Goal: Information Seeking & Learning: Find contact information

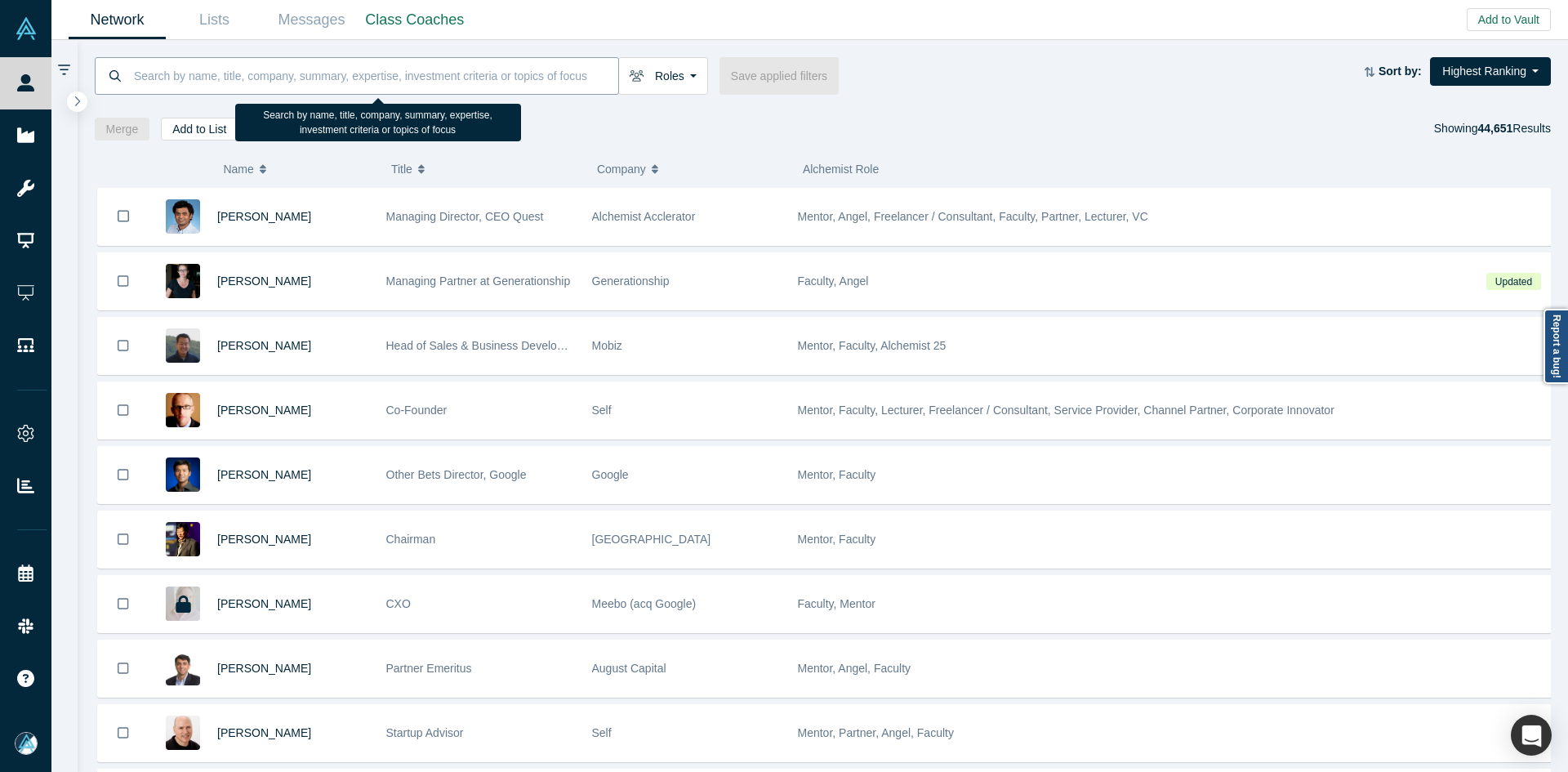
click at [326, 67] on input at bounding box center [374, 75] width 486 height 39
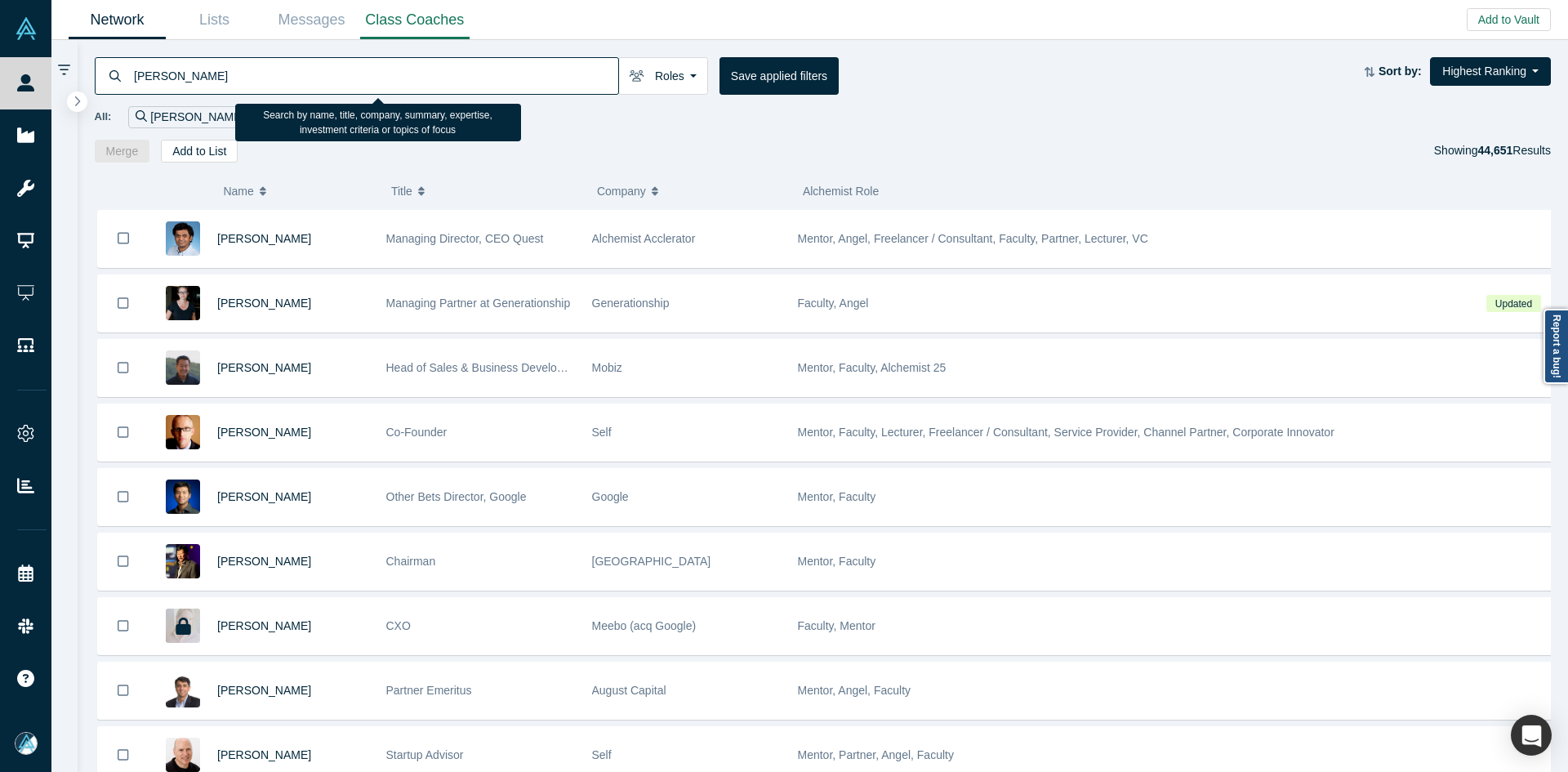
type input "[PERSON_NAME]"
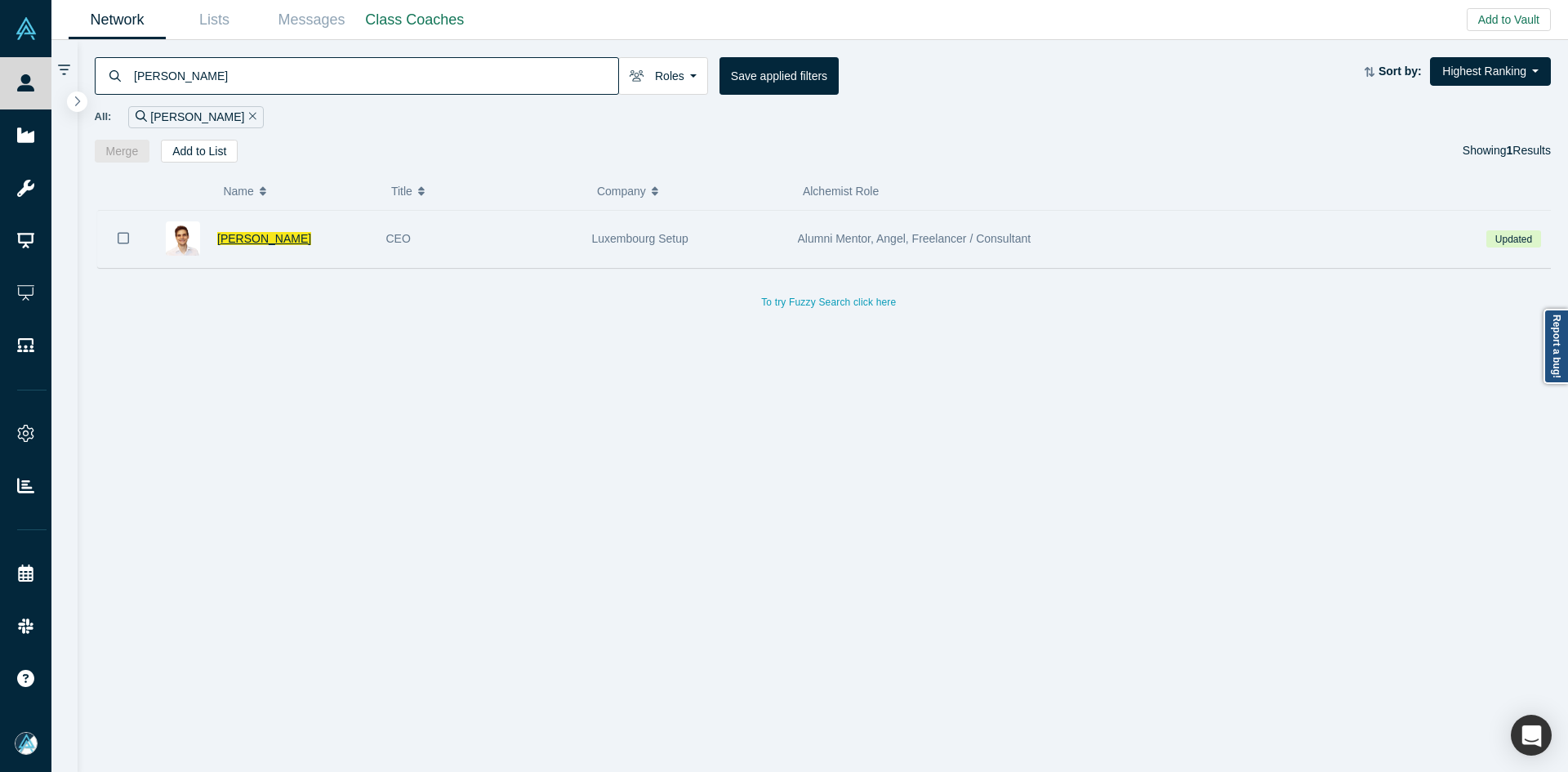
click at [244, 240] on span "[PERSON_NAME]" at bounding box center [263, 238] width 94 height 13
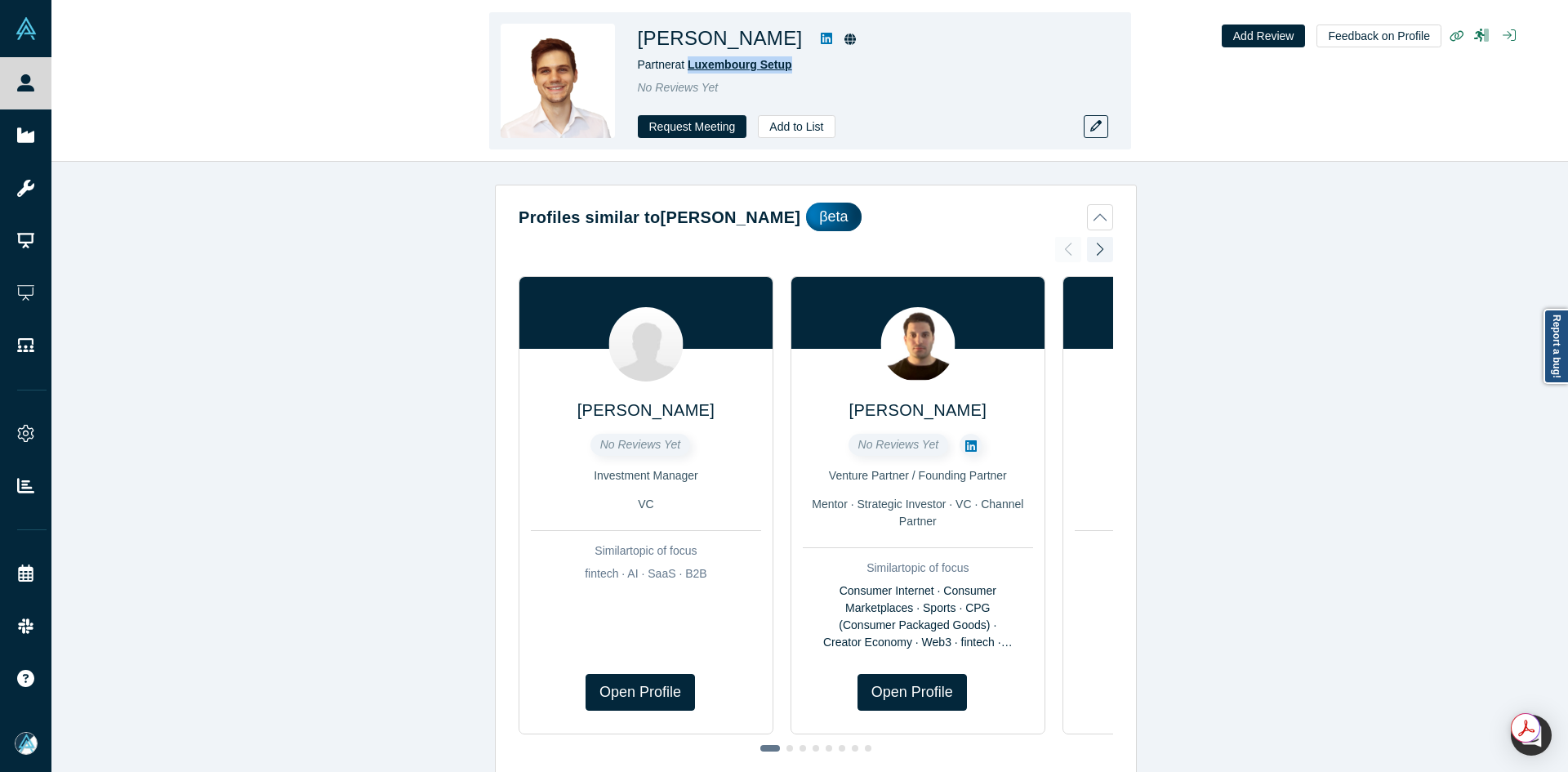
copy span "Luxembourg Setup"
drag, startPoint x: 820, startPoint y: 71, endPoint x: 691, endPoint y: 69, distance: 129.0
click at [691, 69] on div "Partner at [GEOGRAPHIC_DATA] Setup" at bounding box center [866, 65] width 458 height 18
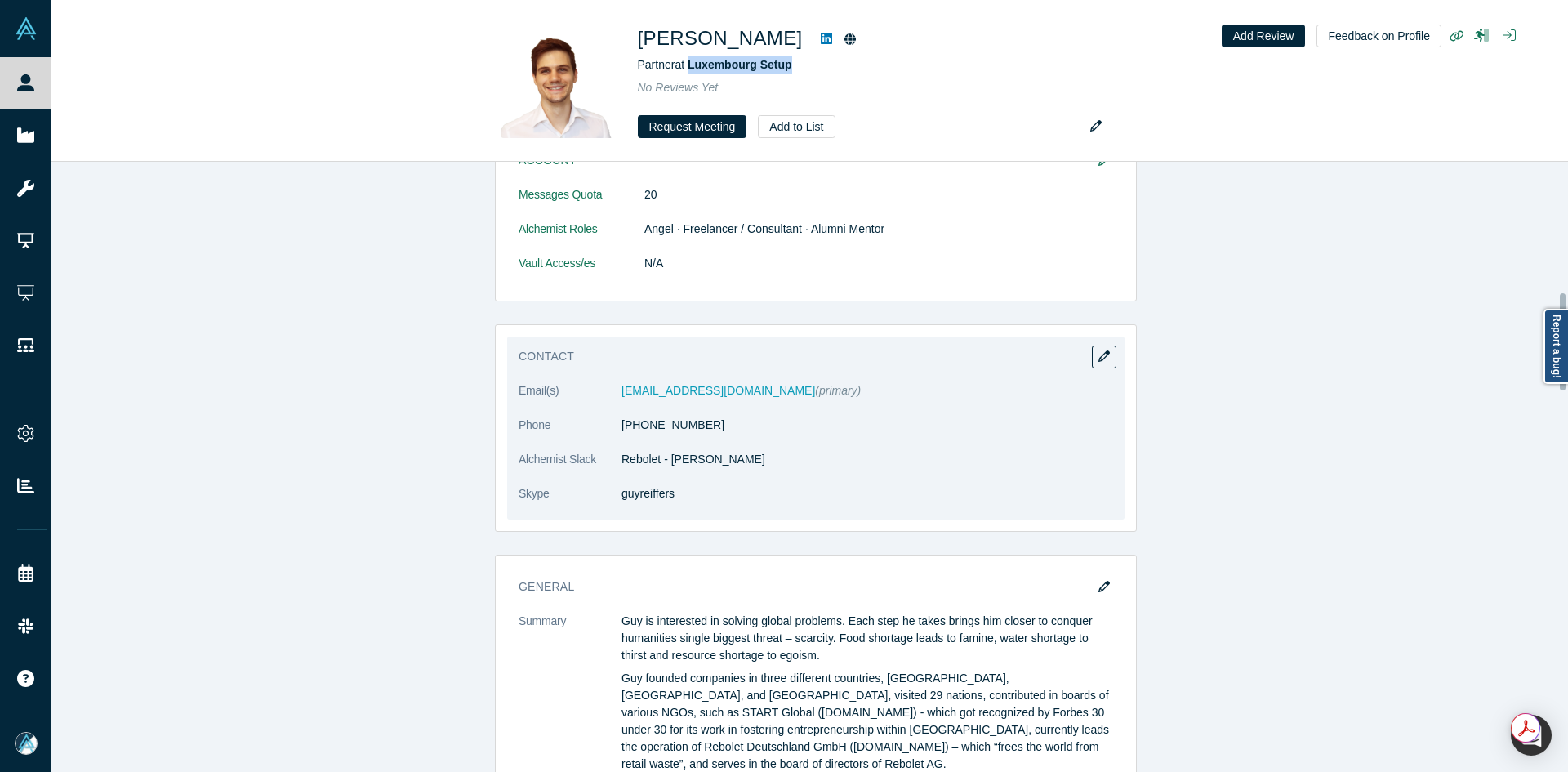
scroll to position [817, 0]
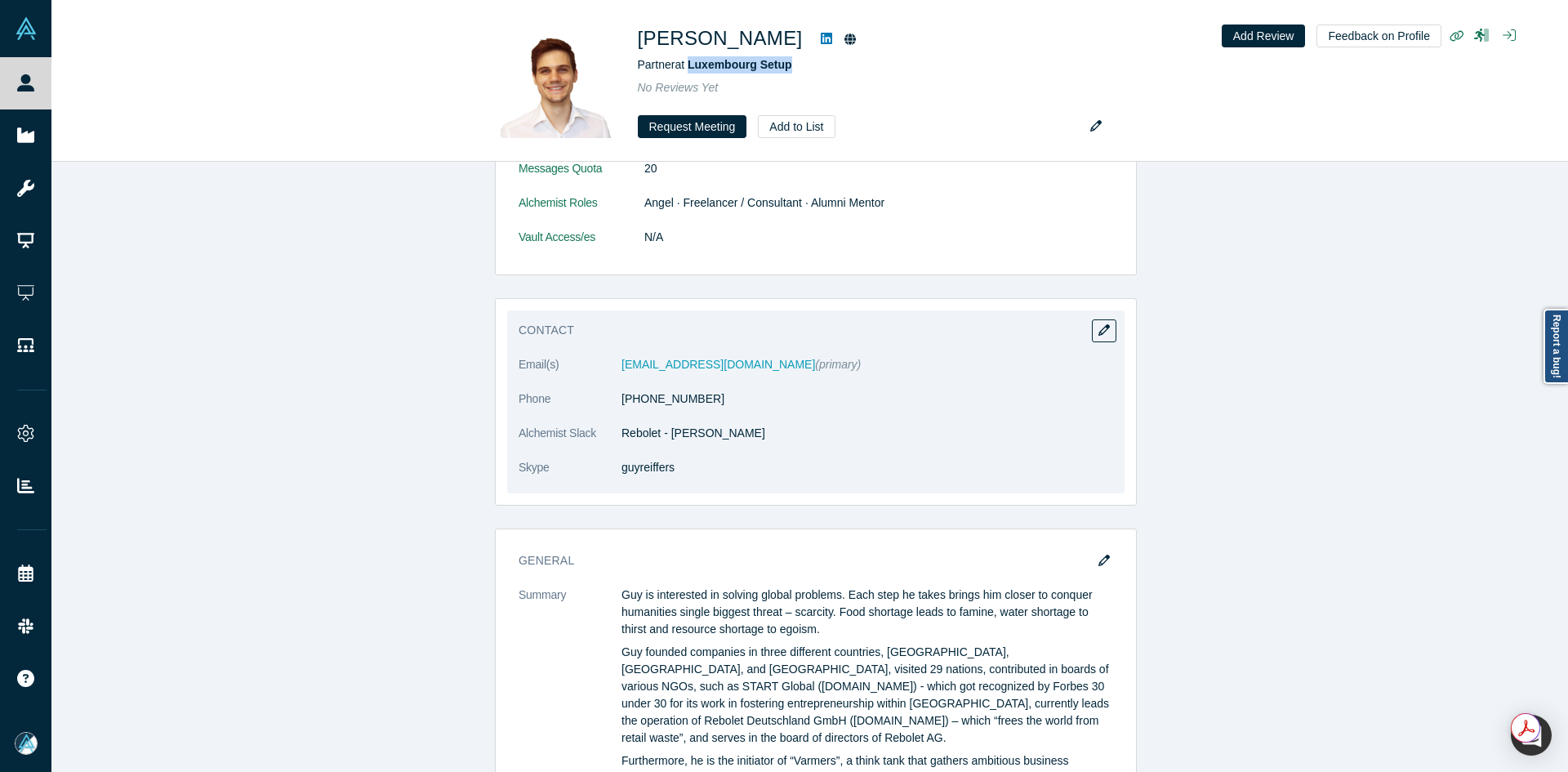
copy dl "[PHONE_NUMBER]"
drag, startPoint x: 713, startPoint y: 399, endPoint x: 613, endPoint y: 399, distance: 100.0
click at [613, 399] on dl "Email(s) [EMAIL_ADDRESS][DOMAIN_NAME] (primary) Phone [PHONE_NUMBER] Alchemist …" at bounding box center [816, 425] width 595 height 137
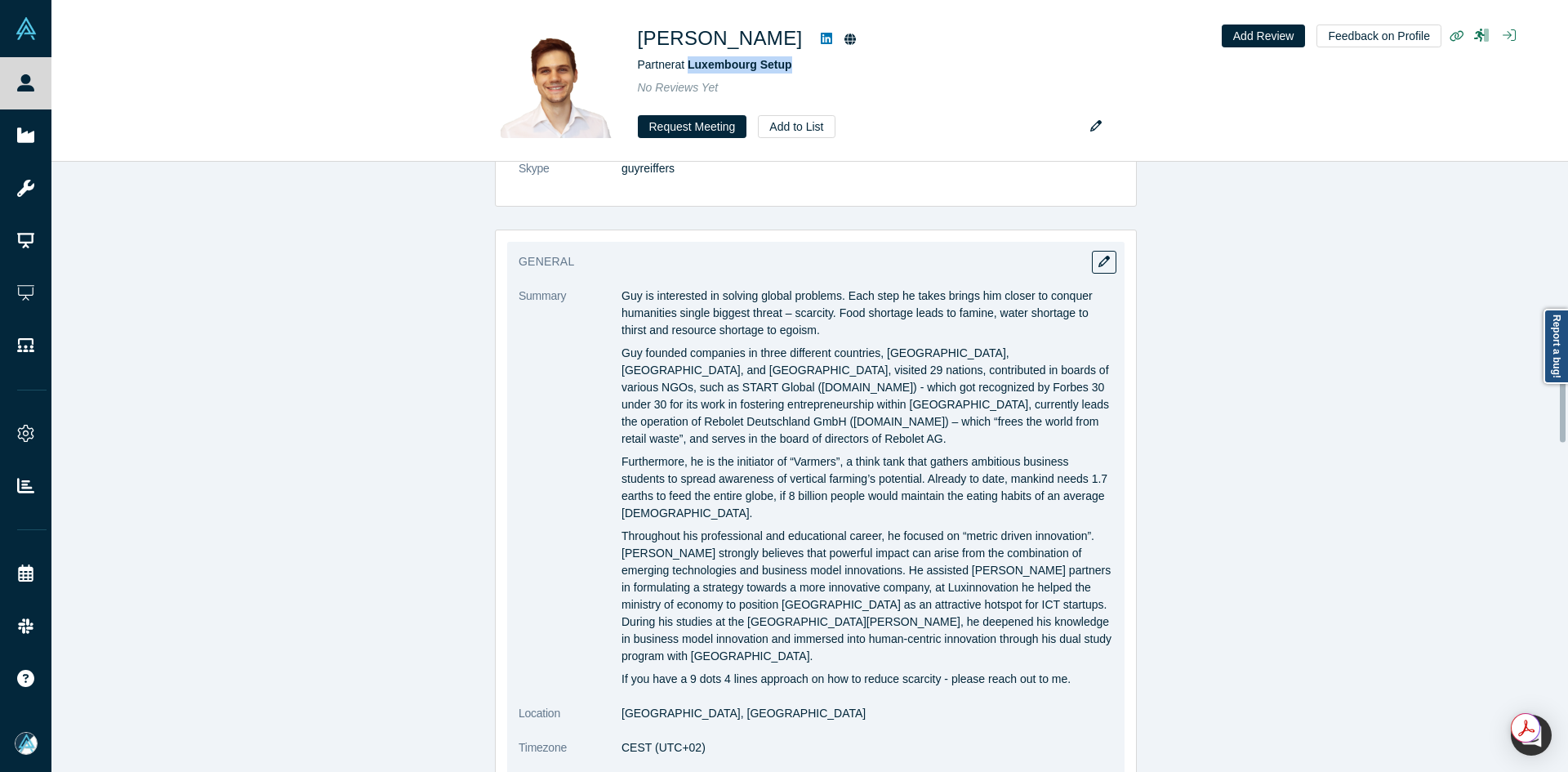
scroll to position [1144, 0]
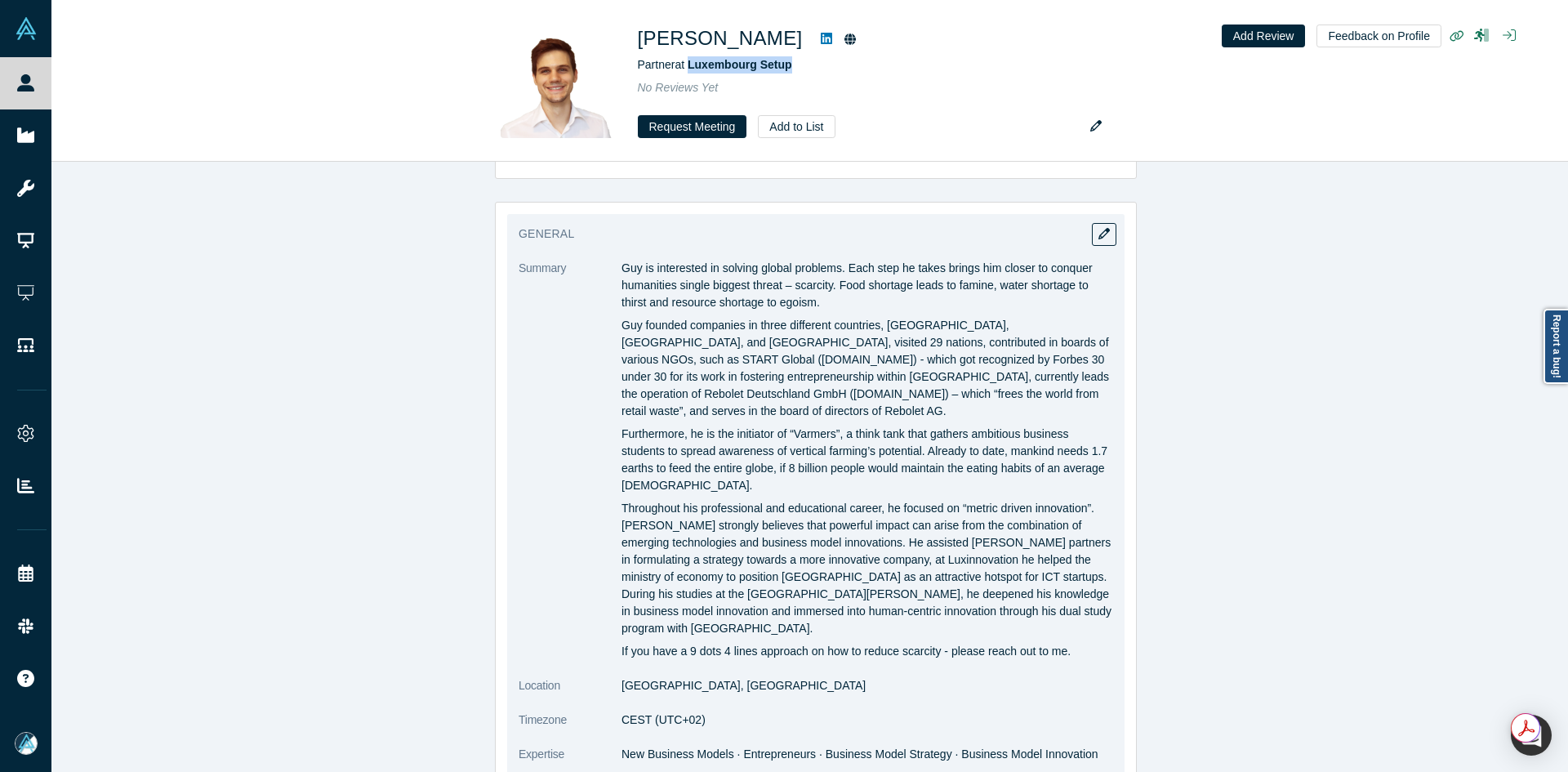
copy div "Lor ip dolorsitam co adipisc elitse doeiusmo. Temp inci ut labor etdolo mag ali…"
drag, startPoint x: 618, startPoint y: 265, endPoint x: 1074, endPoint y: 645, distance: 593.6
click at [1074, 645] on div "Guy is interested in solving global problems. Each step he takes brings him clo…" at bounding box center [867, 460] width 492 height 400
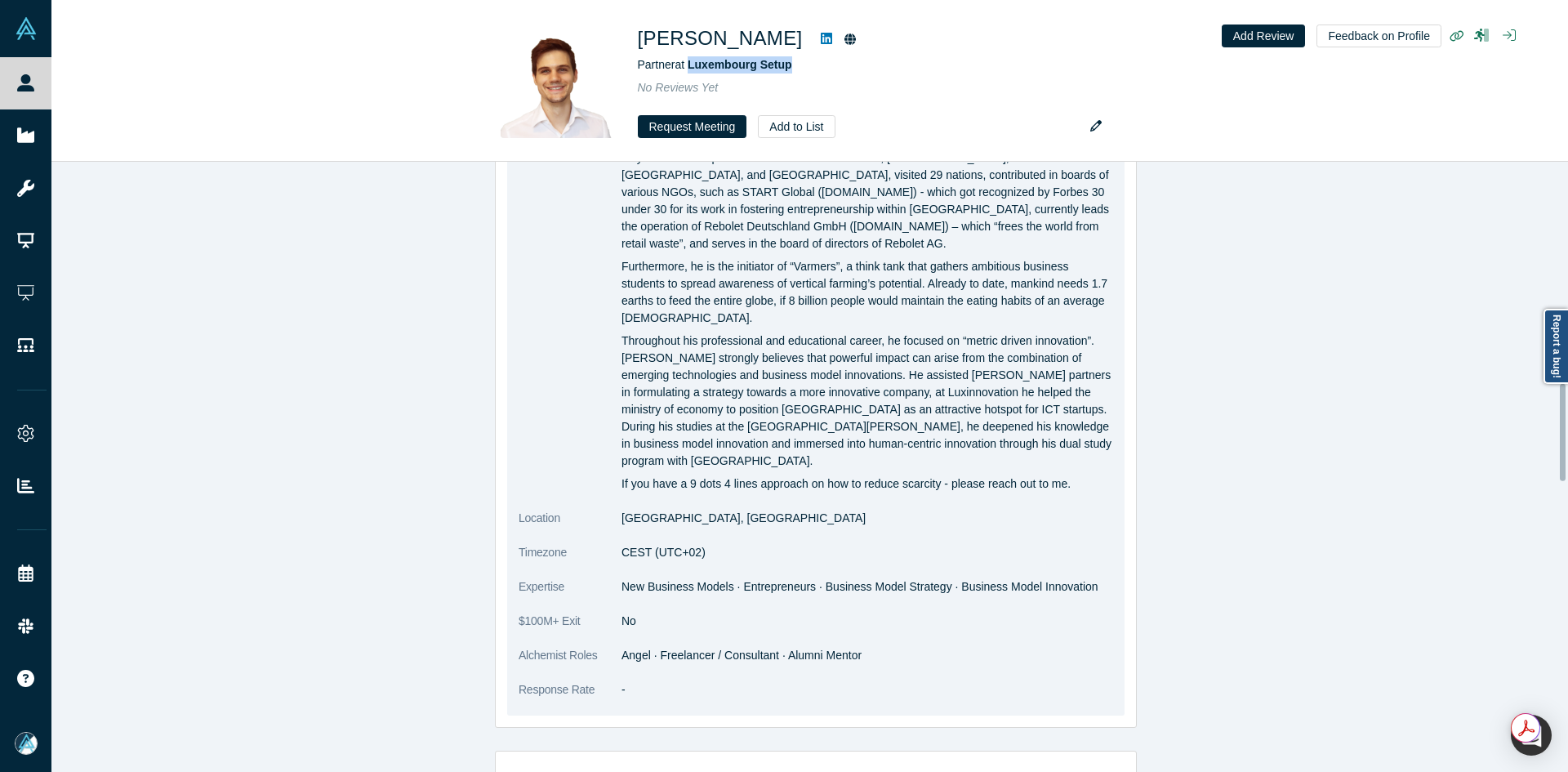
scroll to position [1553, 0]
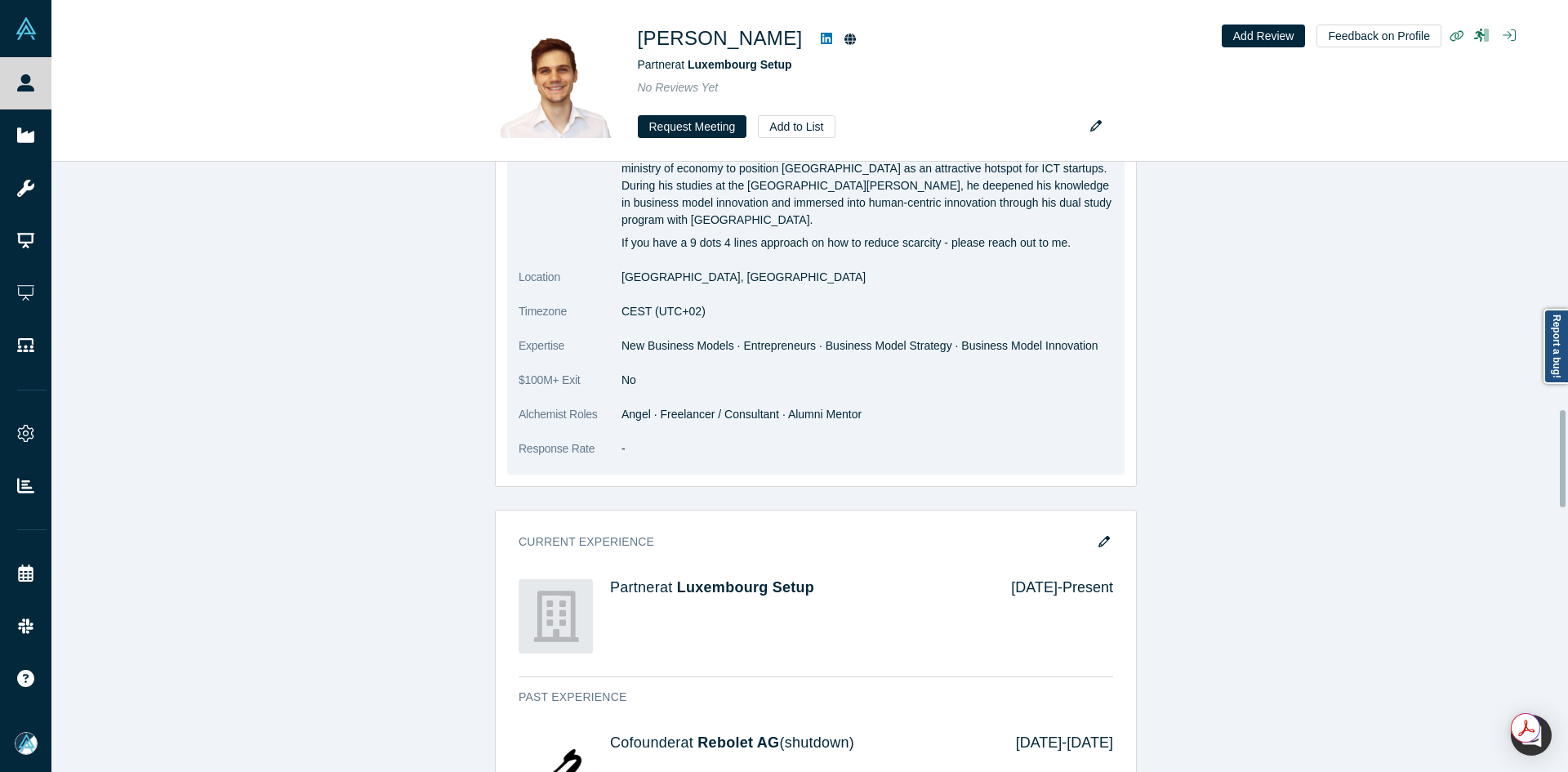
click at [658, 343] on span "New Business Models · Entrepreneurs · Business Model Strategy · Business Model …" at bounding box center [859, 345] width 477 height 13
copy dl "New Business Models · Entrepreneurs · Business Model Strategy · Business Model …"
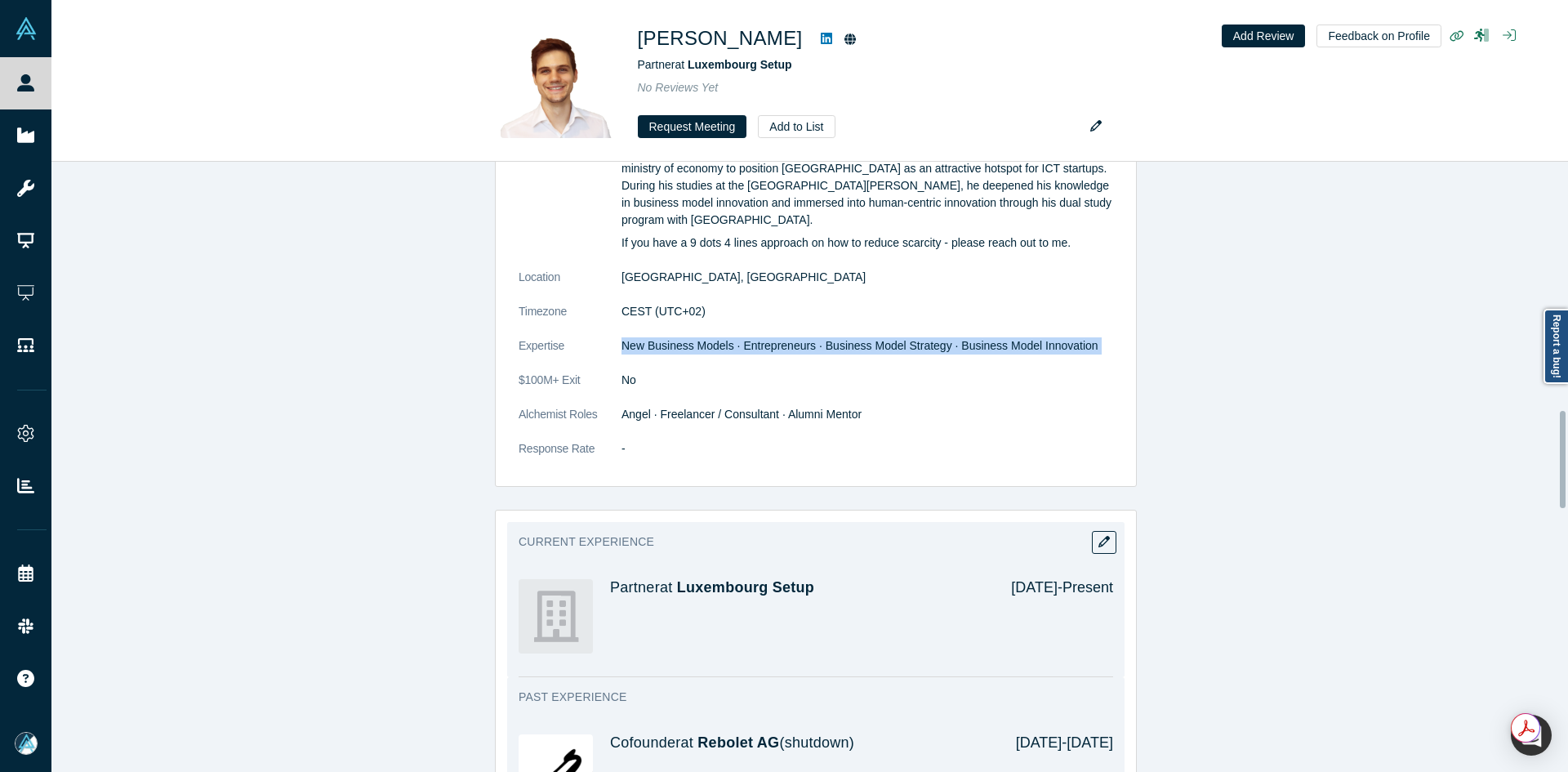
scroll to position [2043, 0]
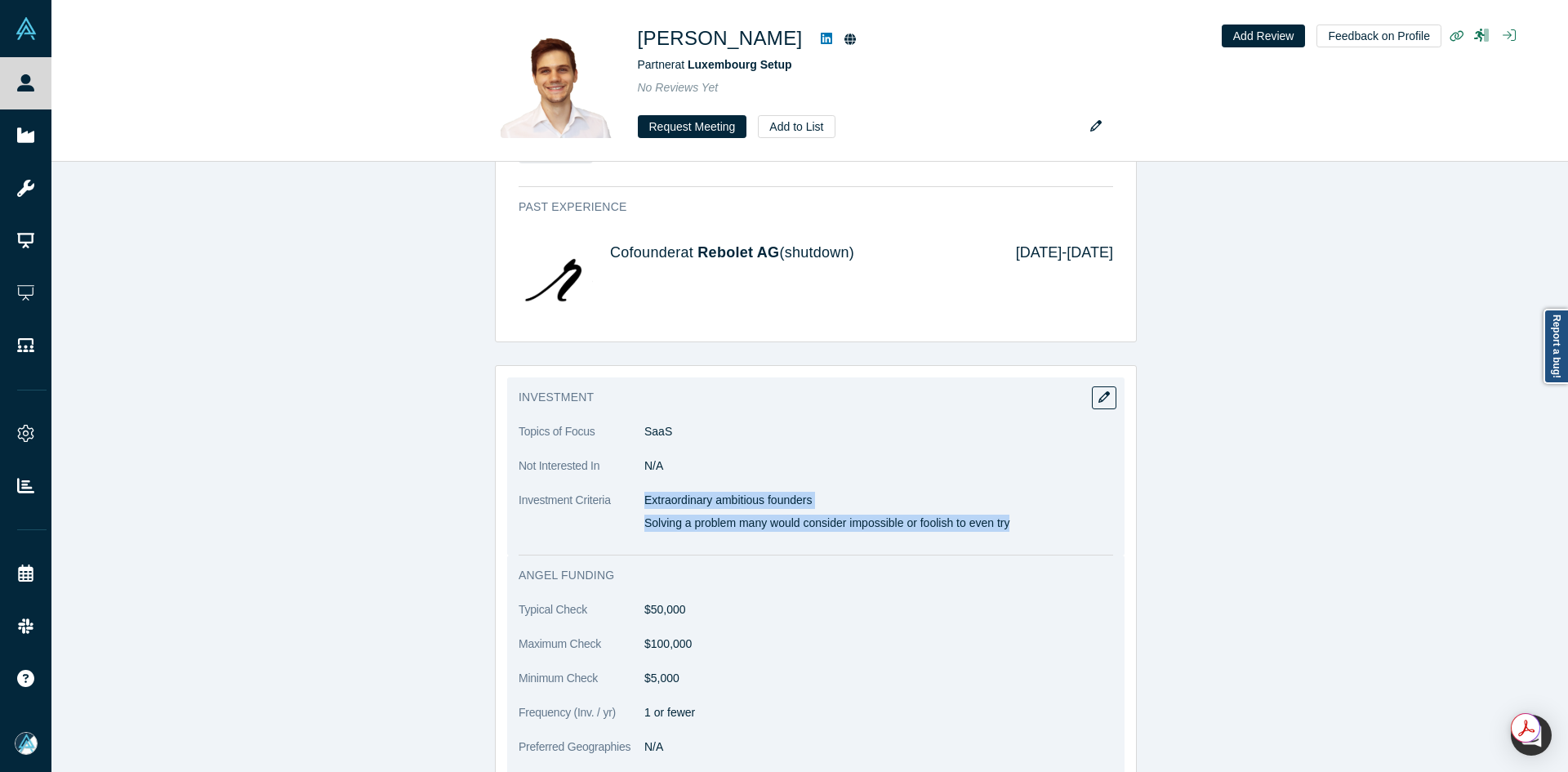
copy div "Extraordinary ambitious founders Solving a problem many would consider impossib…"
drag, startPoint x: 641, startPoint y: 498, endPoint x: 1010, endPoint y: 542, distance: 371.6
click at [1010, 542] on dl "Topics of Focus SaaS Not Interested In N/A Investment Criteria Extraordinary am…" at bounding box center [816, 487] width 595 height 126
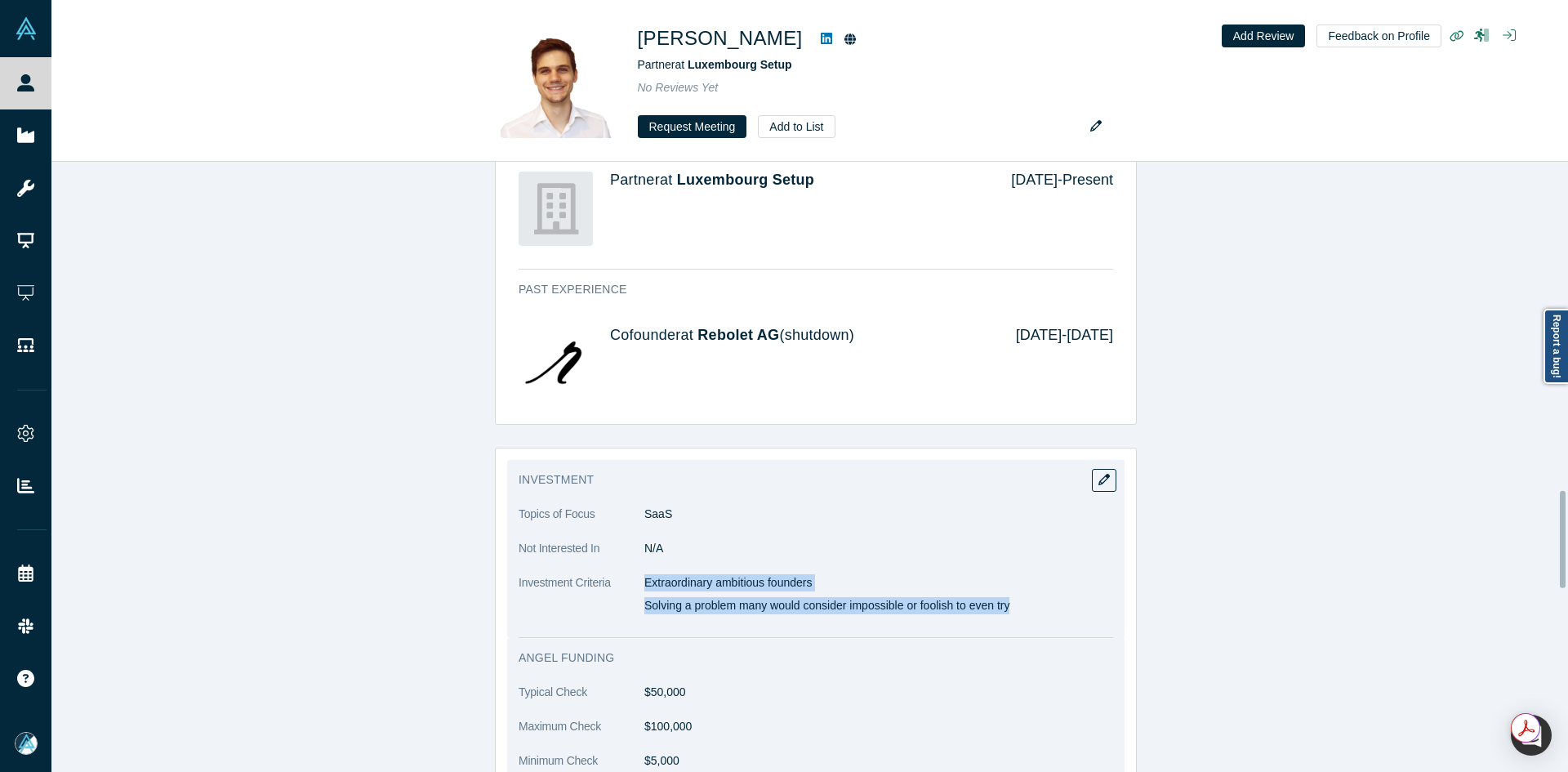
scroll to position [2206, 0]
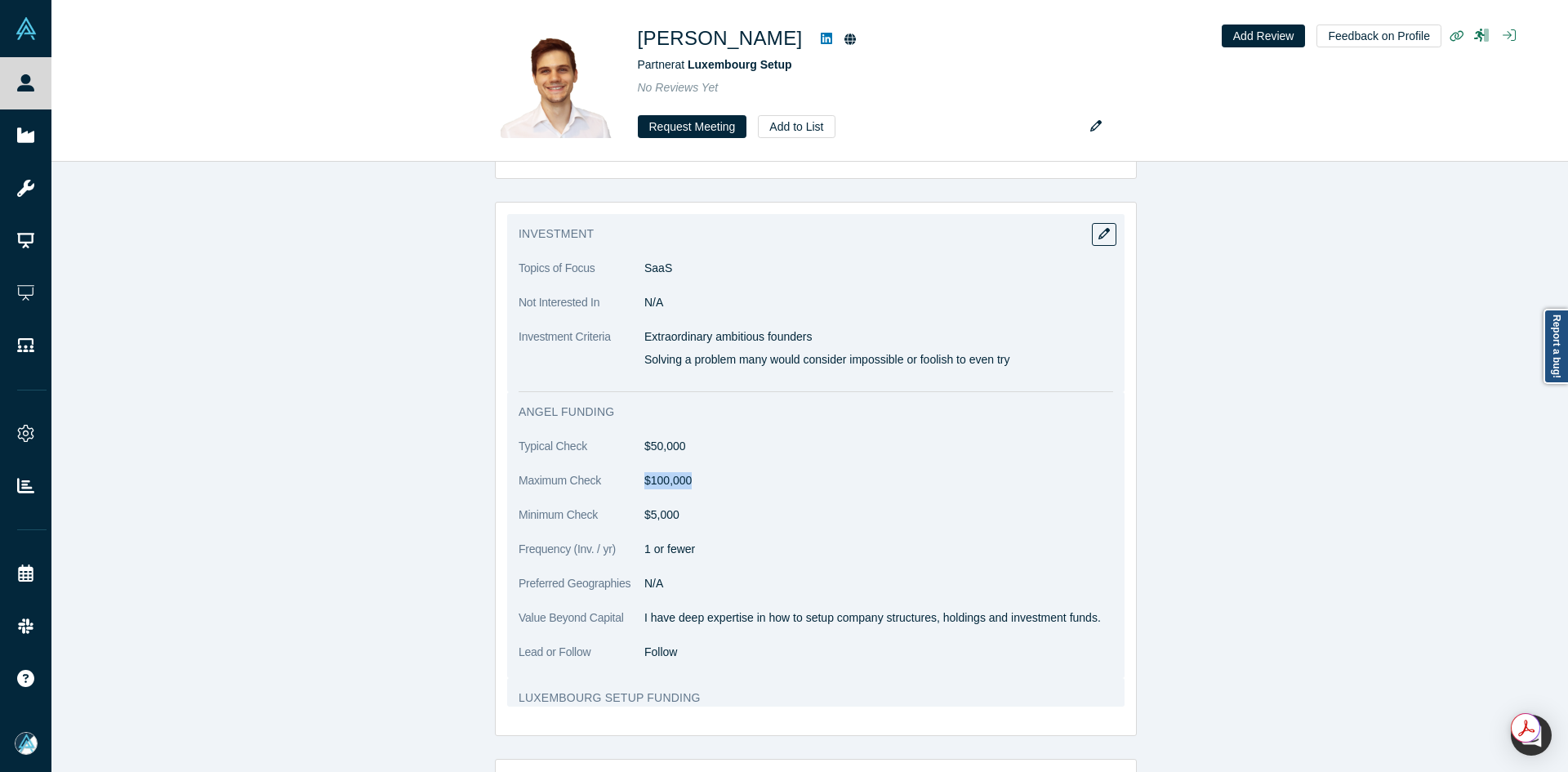
copy dd "$100,000"
drag, startPoint x: 654, startPoint y: 485, endPoint x: 638, endPoint y: 485, distance: 16.0
click at [645, 485] on dd "$100,000" at bounding box center [879, 481] width 469 height 18
copy dd "$5,000"
drag, startPoint x: 669, startPoint y: 518, endPoint x: 641, endPoint y: 516, distance: 28.1
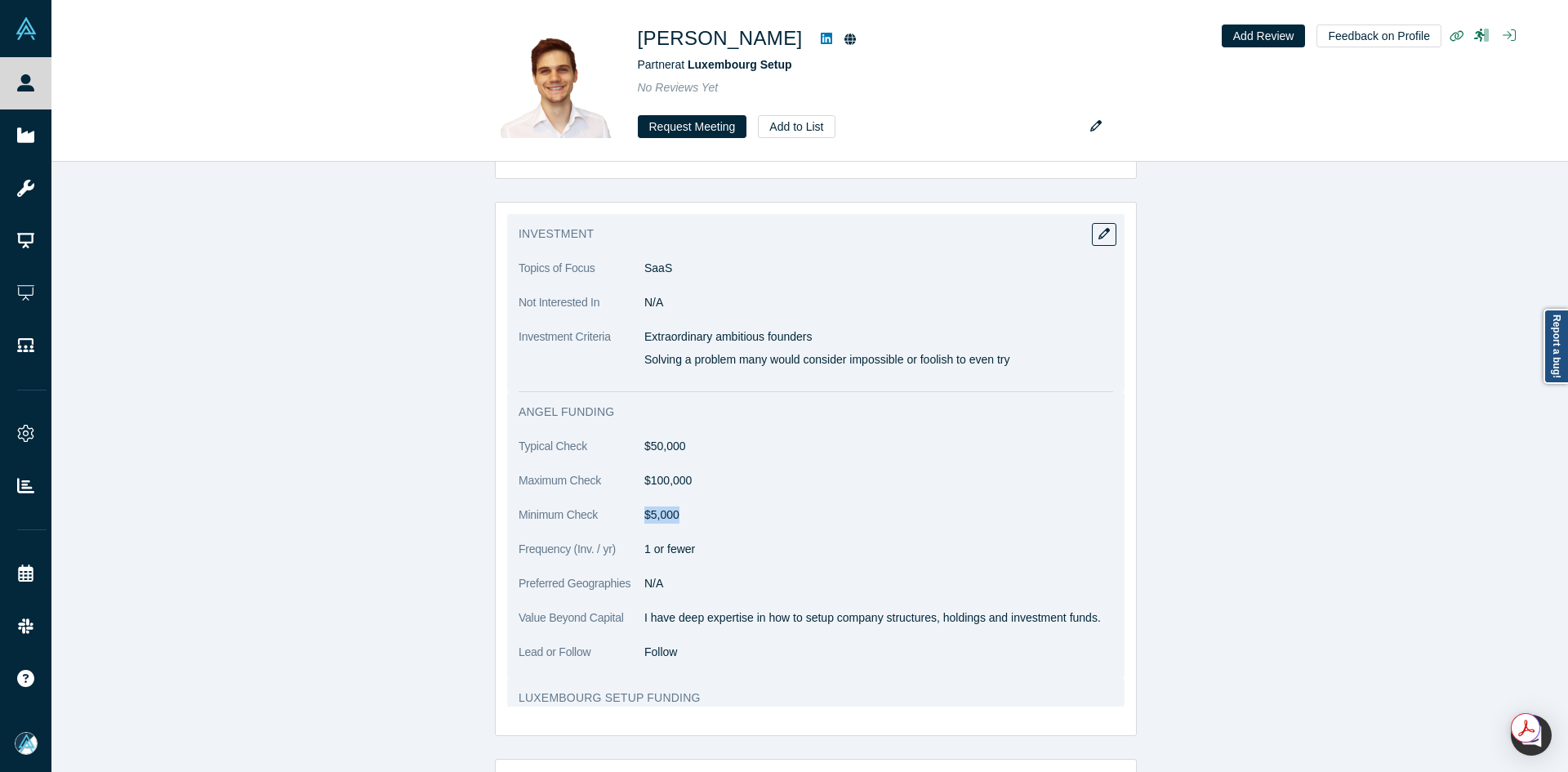
click at [645, 516] on dd "$5,000" at bounding box center [879, 516] width 469 height 18
click at [653, 620] on p "I have deep expertise in how to setup company structures, holdings and investme…" at bounding box center [879, 618] width 469 height 18
copy dl "I have deep expertise in how to setup company structures, holdings and investme…"
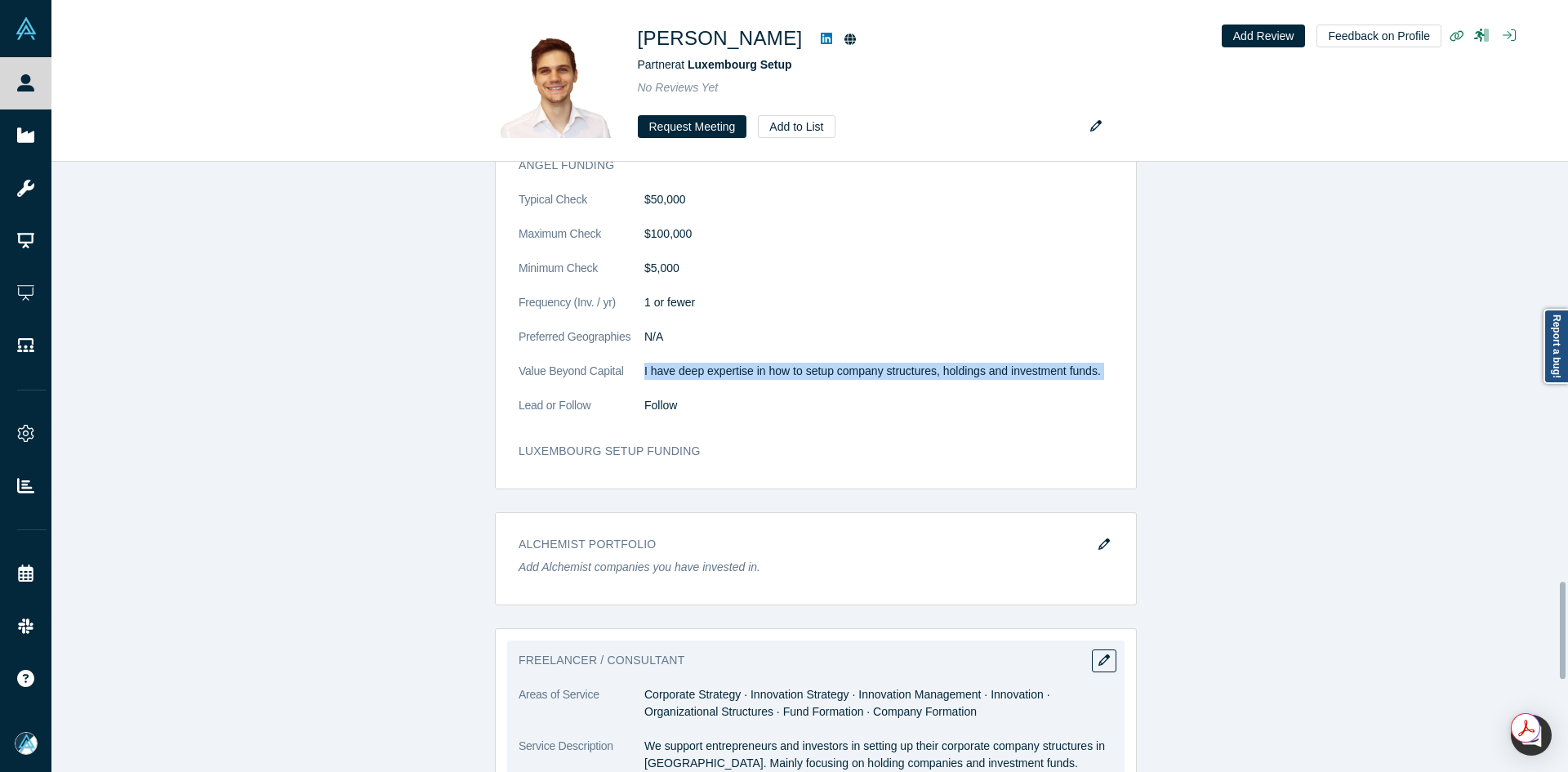
scroll to position [2696, 0]
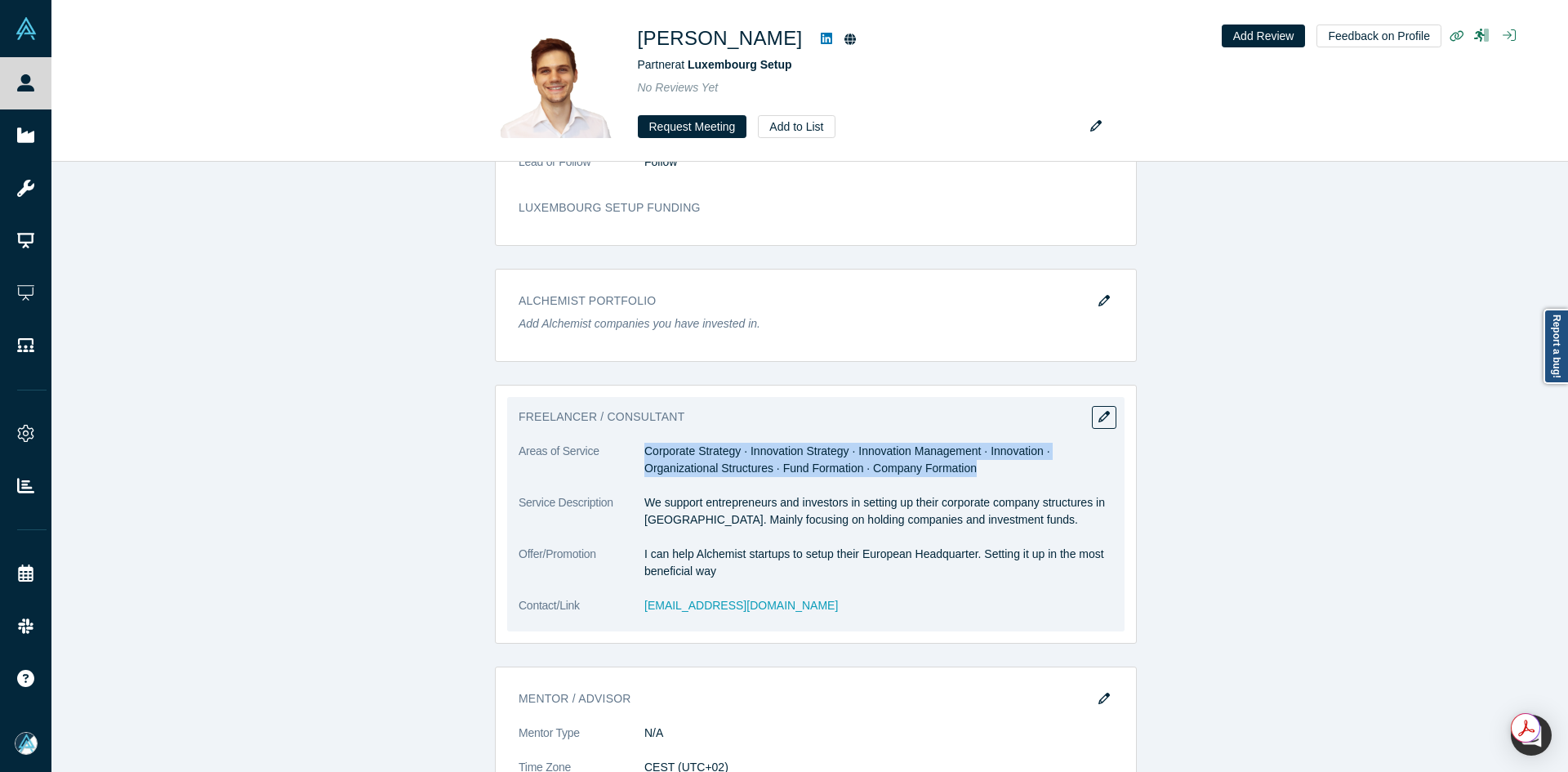
copy dd "Corporate Strategy · Innovation Strategy · Innovation Management · Innovation ·…"
drag, startPoint x: 639, startPoint y: 448, endPoint x: 1015, endPoint y: 462, distance: 376.3
click at [1015, 462] on dd "Corporate Strategy · Innovation Strategy · Innovation Management · Innovation ·…" at bounding box center [879, 460] width 469 height 34
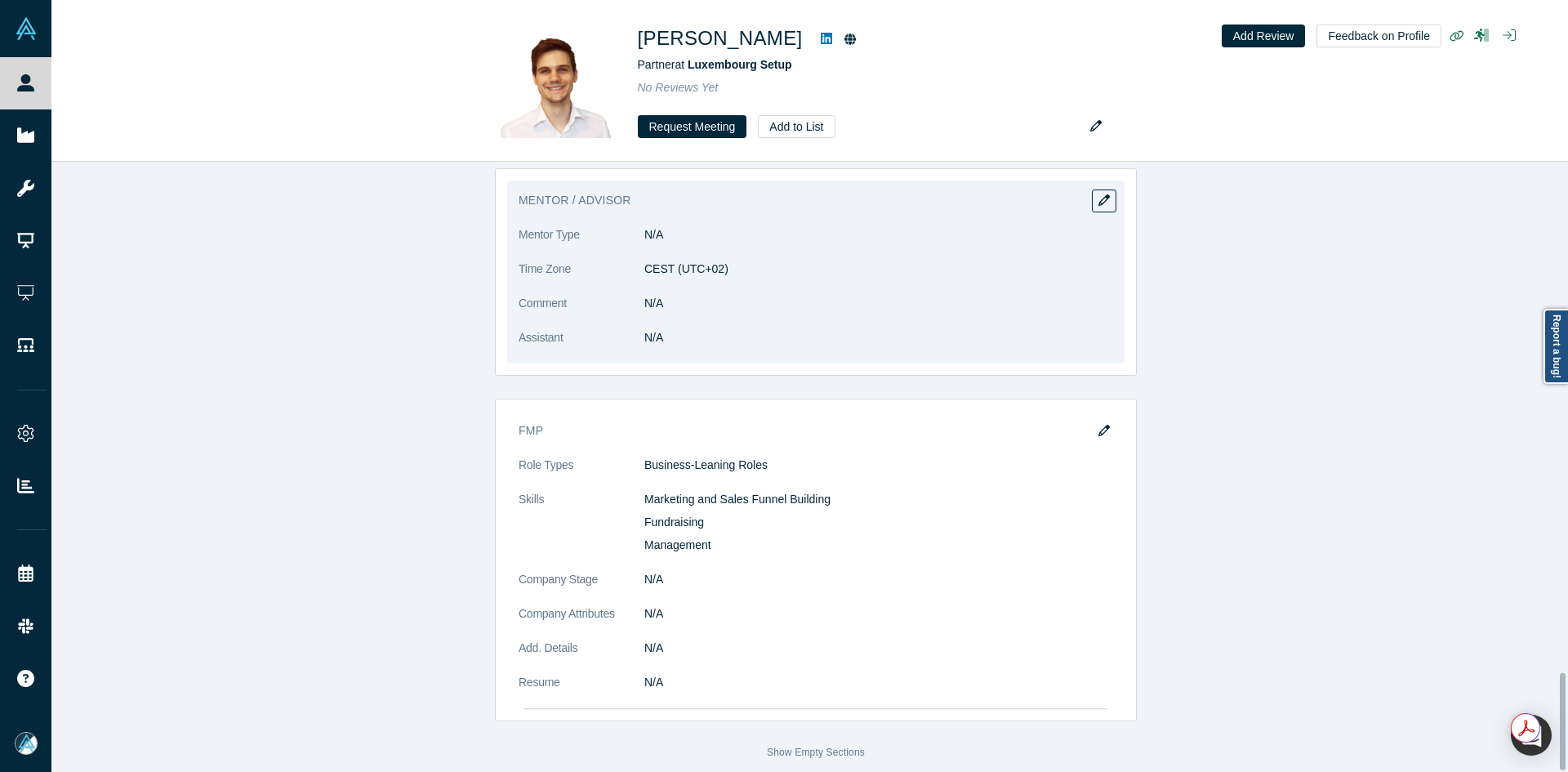
scroll to position [2880, 0]
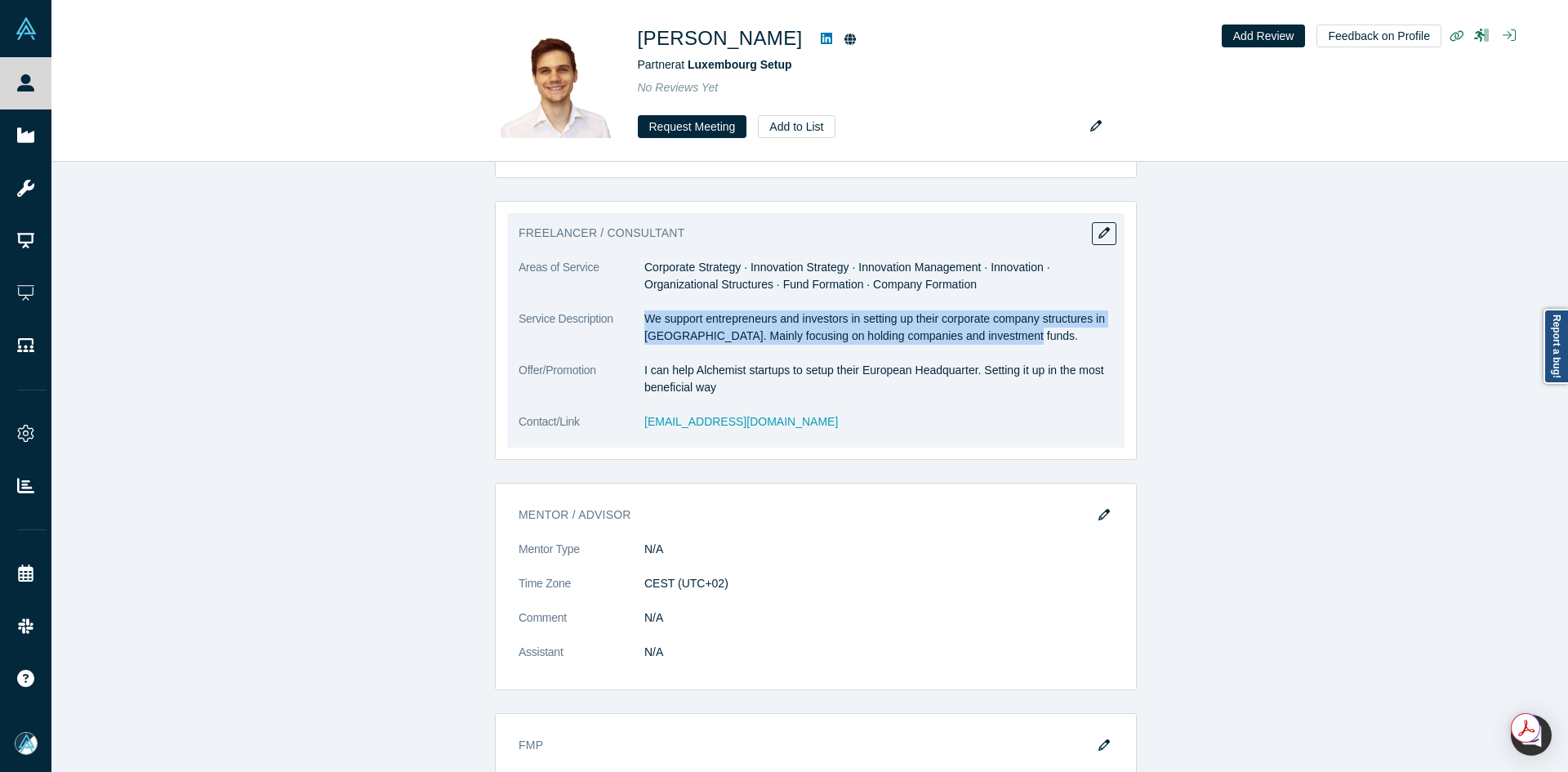
copy p "We support entrepreneurs and investors in setting up their corporate company st…"
drag, startPoint x: 639, startPoint y: 318, endPoint x: 1030, endPoint y: 330, distance: 391.2
click at [1030, 330] on p "We support entrepreneurs and investors in setting up their corporate company st…" at bounding box center [879, 327] width 469 height 34
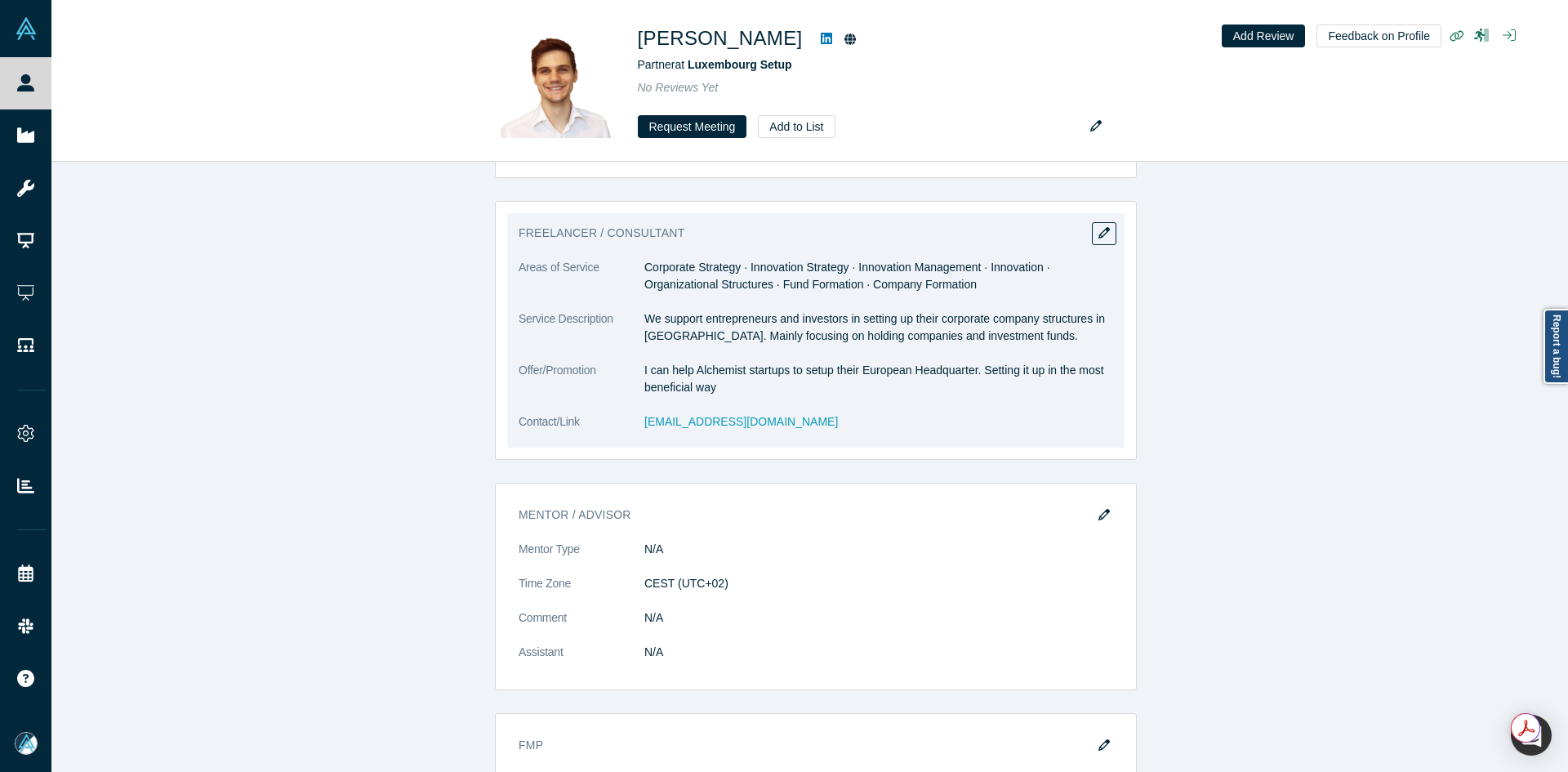
click at [727, 368] on dd "I can help Alchemist startups to setup their European Headquarter. Setting it u…" at bounding box center [879, 379] width 469 height 34
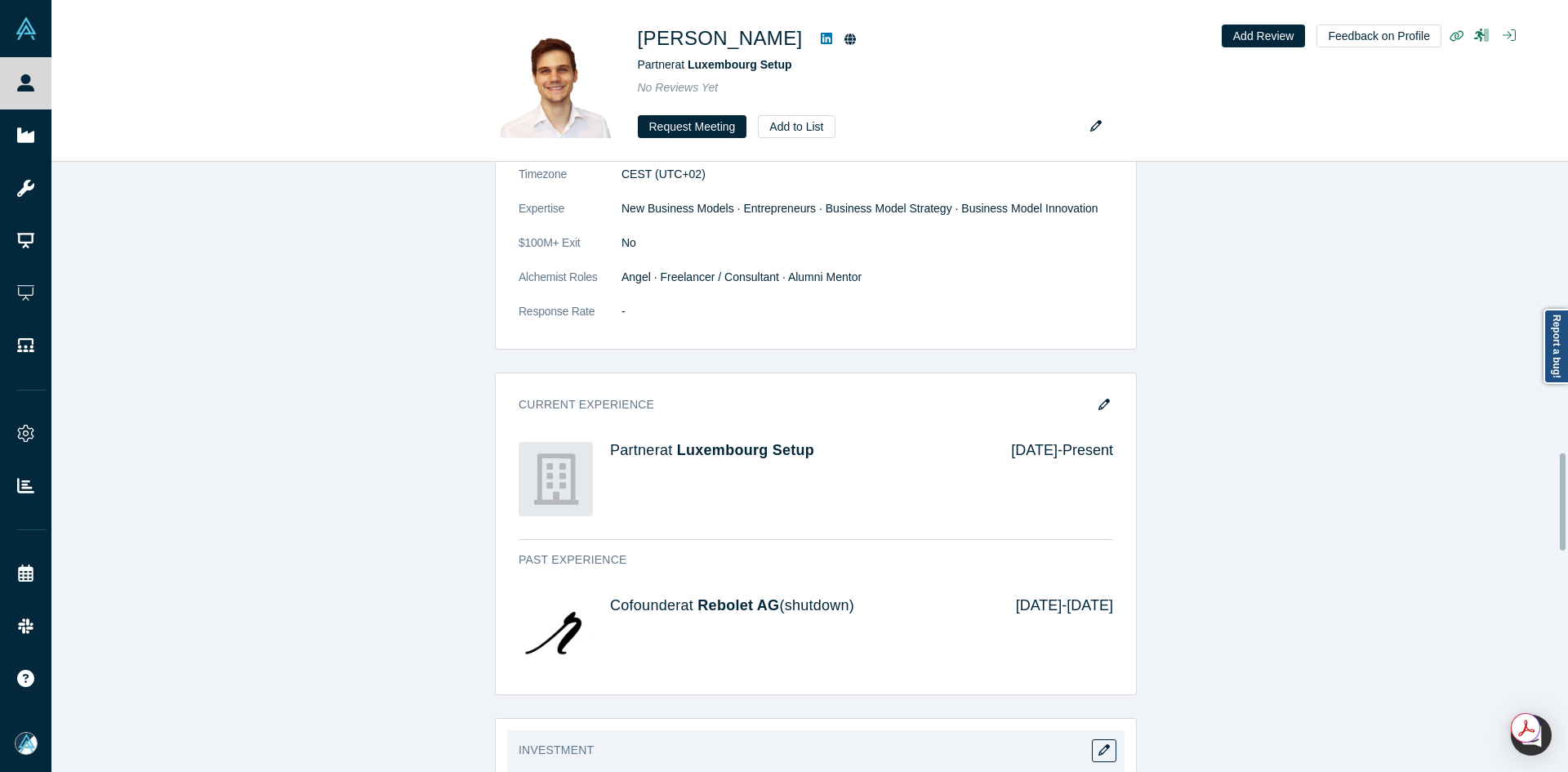
scroll to position [1409, 0]
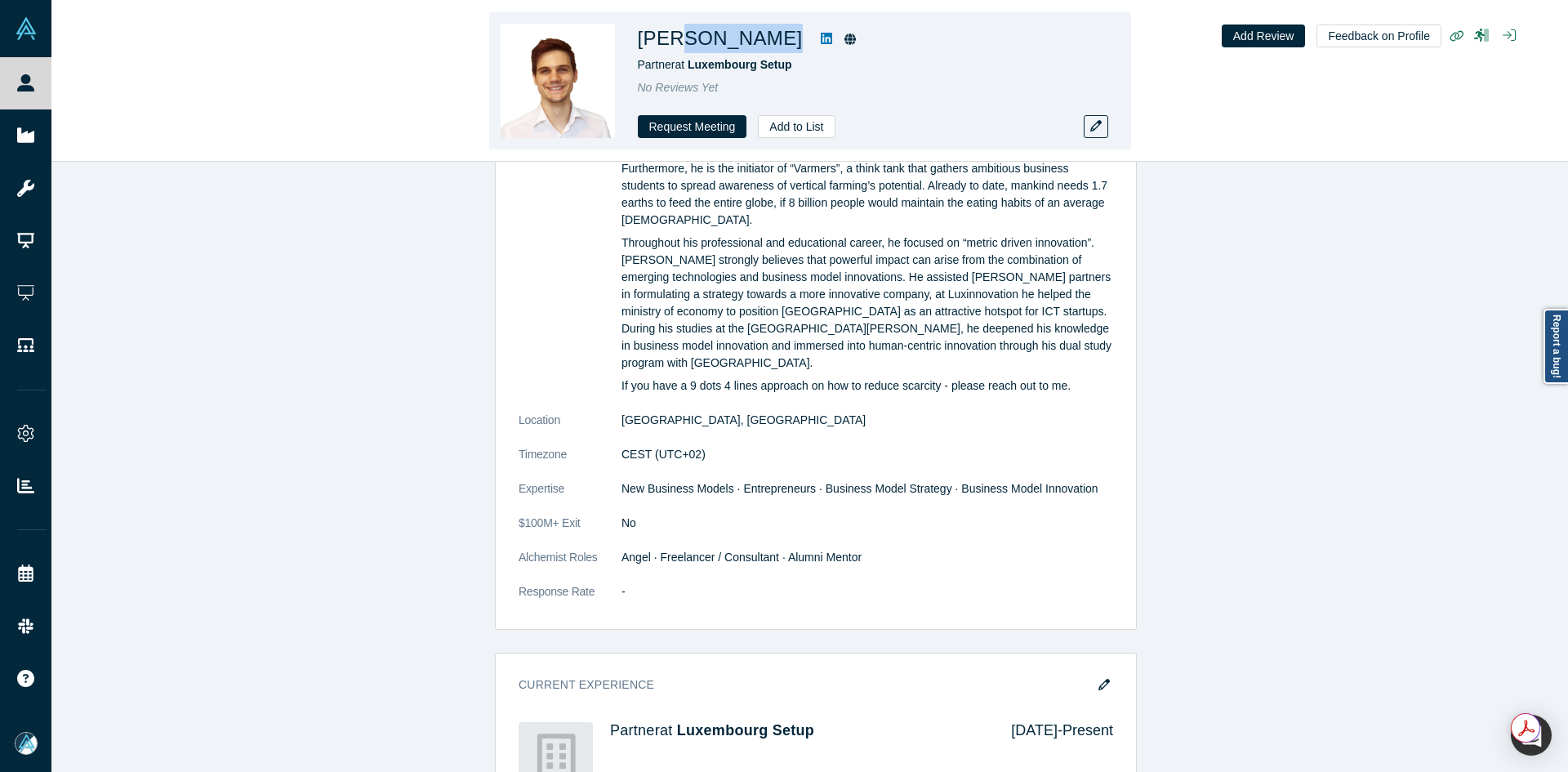
drag, startPoint x: 746, startPoint y: 36, endPoint x: 682, endPoint y: 39, distance: 64.1
click at [682, 39] on div "[PERSON_NAME]" at bounding box center [866, 39] width 458 height 30
drag, startPoint x: 808, startPoint y: 62, endPoint x: 694, endPoint y: 66, distance: 114.1
click at [694, 66] on div "Partner at [GEOGRAPHIC_DATA] Setup" at bounding box center [866, 65] width 458 height 18
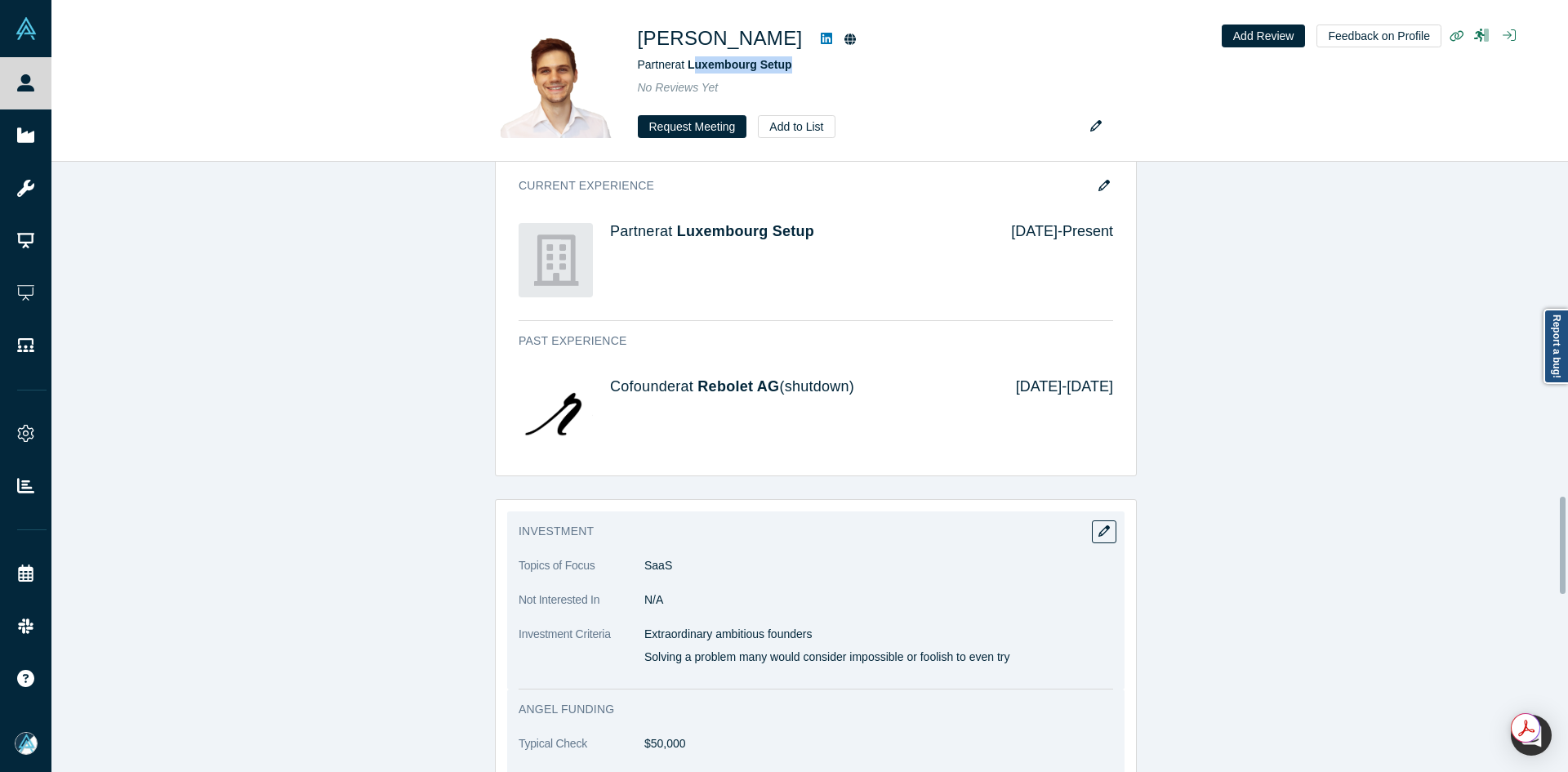
scroll to position [2144, 0]
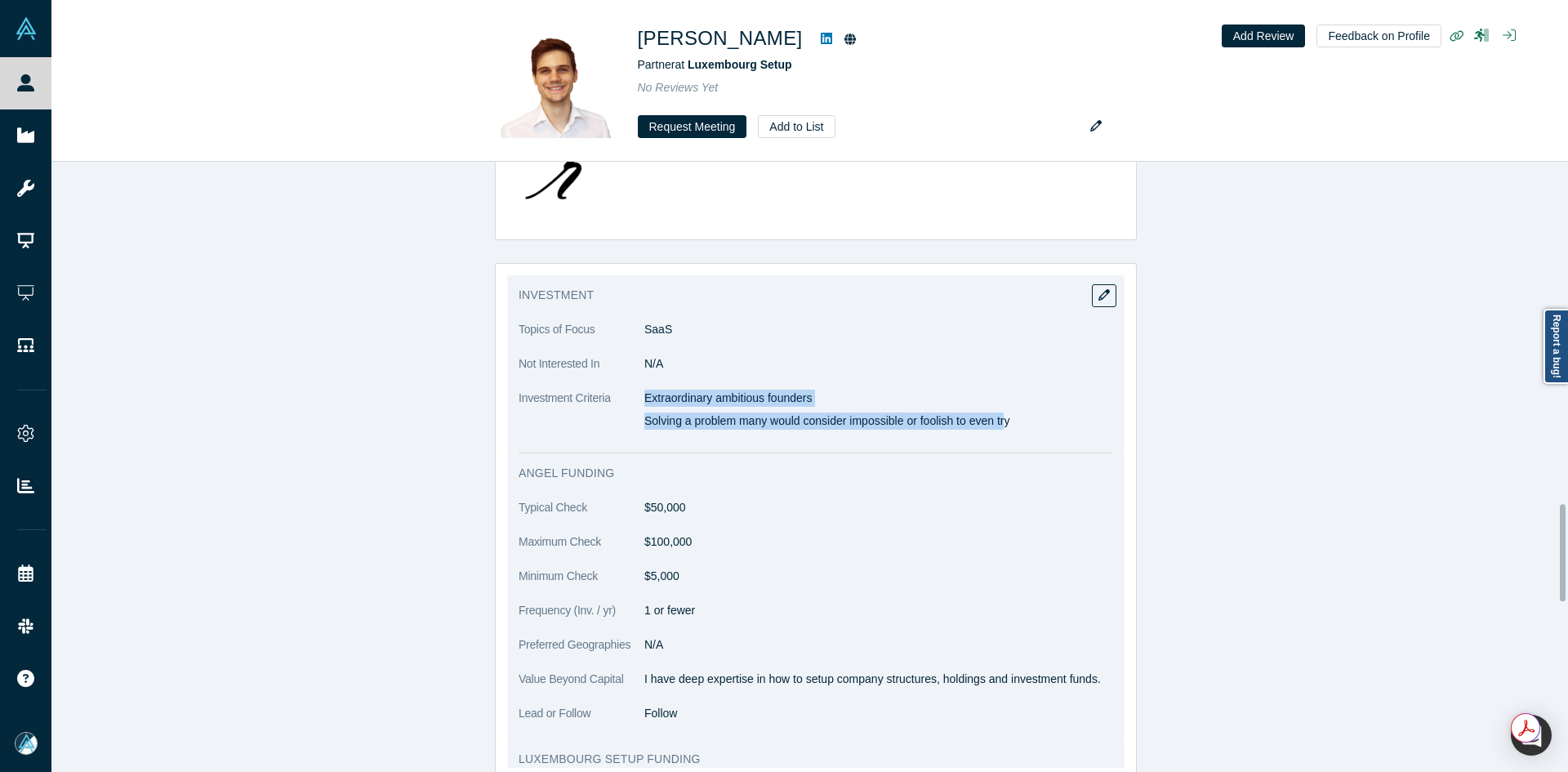
drag, startPoint x: 639, startPoint y: 396, endPoint x: 1003, endPoint y: 427, distance: 365.3
click at [1003, 427] on div "Extraordinary ambitious founders Solving a problem many would consider impossib…" at bounding box center [879, 410] width 469 height 40
